Goal: Transaction & Acquisition: Book appointment/travel/reservation

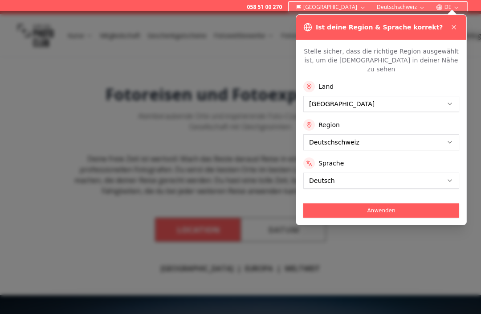
click at [452, 23] on button at bounding box center [454, 27] width 11 height 11
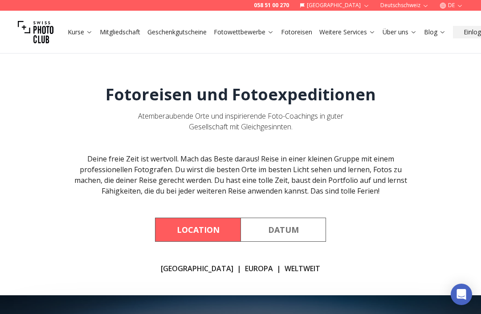
click at [74, 30] on link "Kurse" at bounding box center [80, 32] width 25 height 9
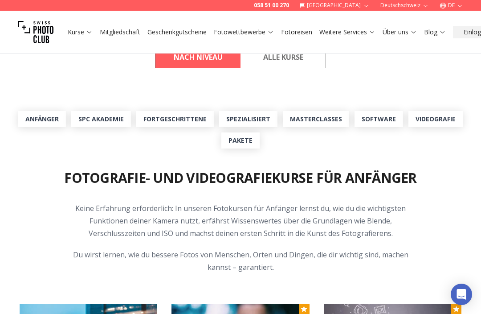
scroll to position [266, 0]
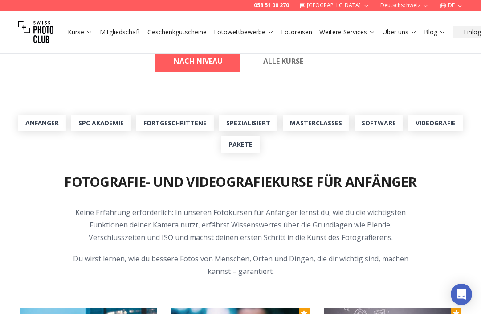
click at [296, 33] on link "Fotoreisen" at bounding box center [296, 32] width 31 height 9
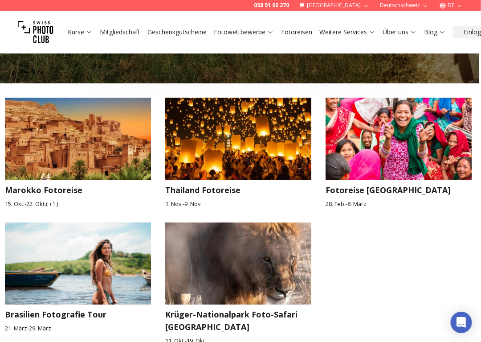
scroll to position [1367, 2]
click at [54, 308] on h3 "Brasilien Fotografie Tour" at bounding box center [78, 314] width 146 height 12
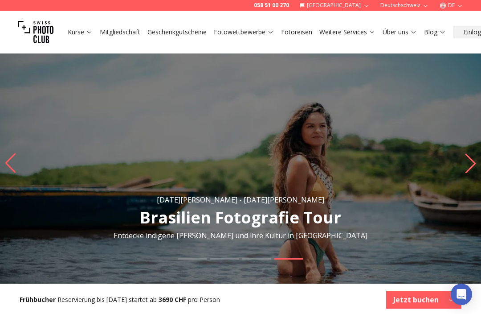
click at [417, 28] on link "Über uns" at bounding box center [400, 32] width 34 height 9
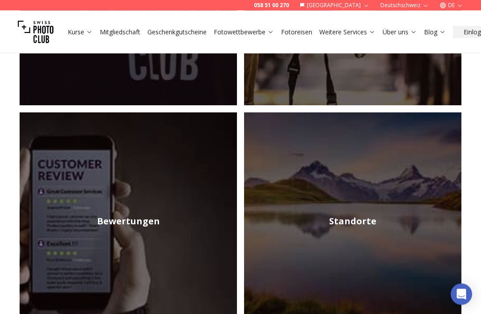
scroll to position [293, 0]
